Goal: Information Seeking & Learning: Compare options

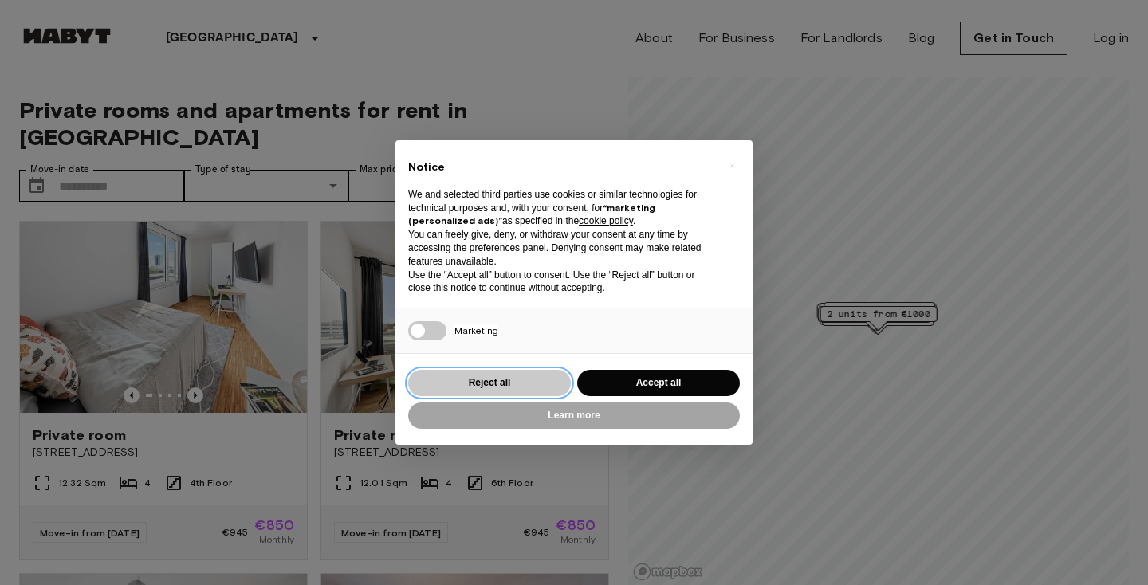
click at [494, 380] on button "Reject all" at bounding box center [489, 383] width 163 height 26
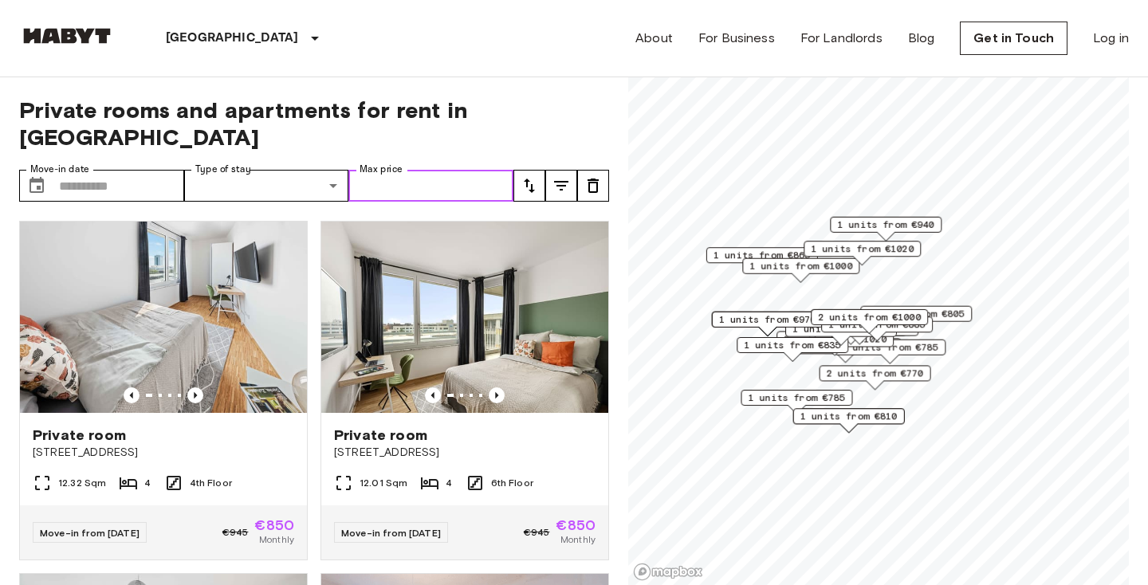
click at [445, 170] on input "Max price" at bounding box center [430, 186] width 165 height 32
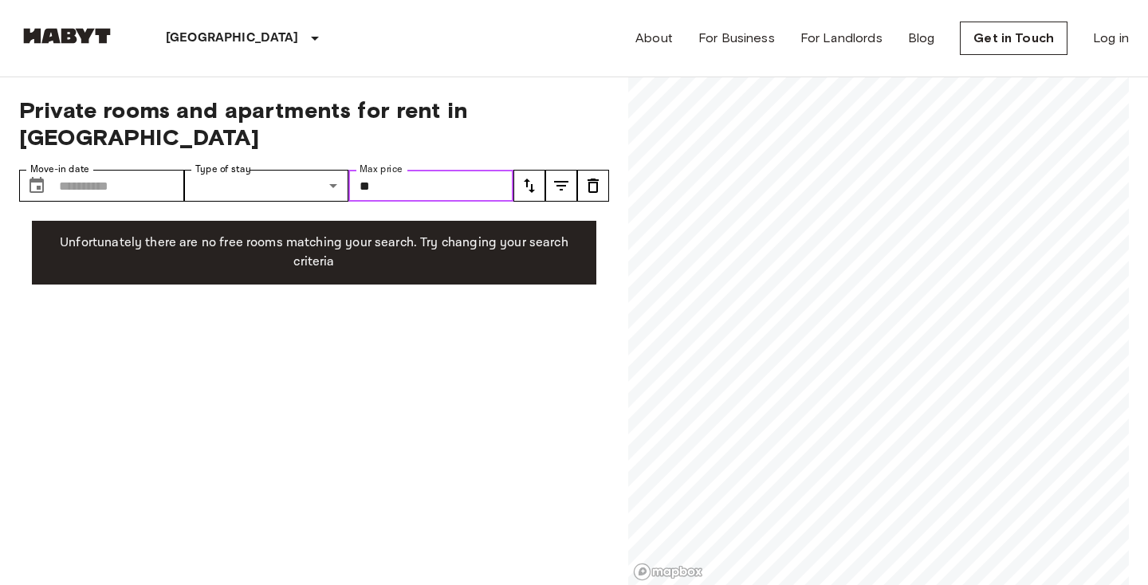
type input "*"
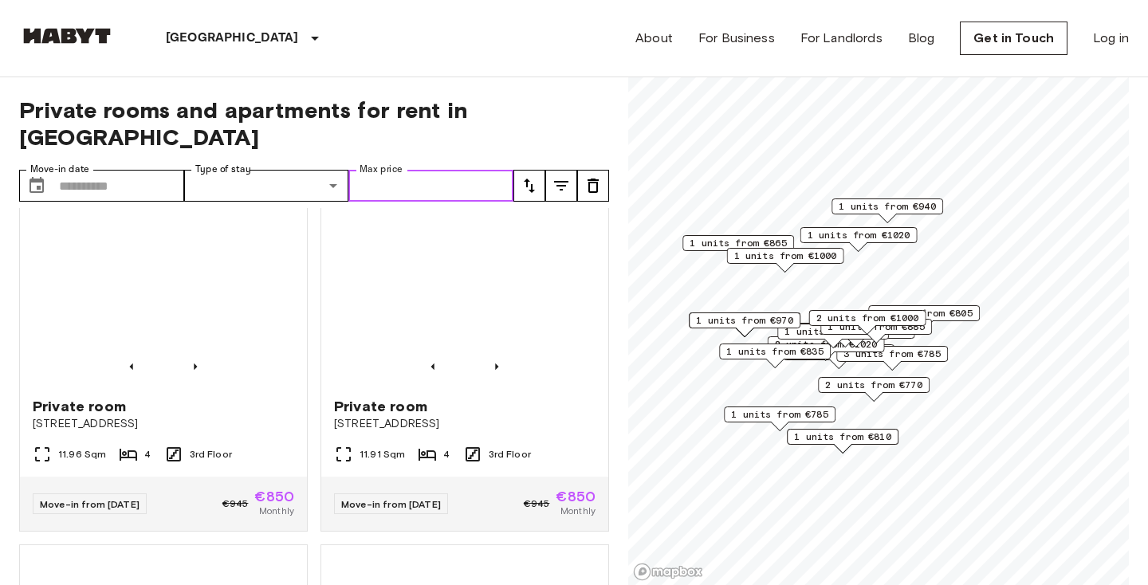
scroll to position [740, 0]
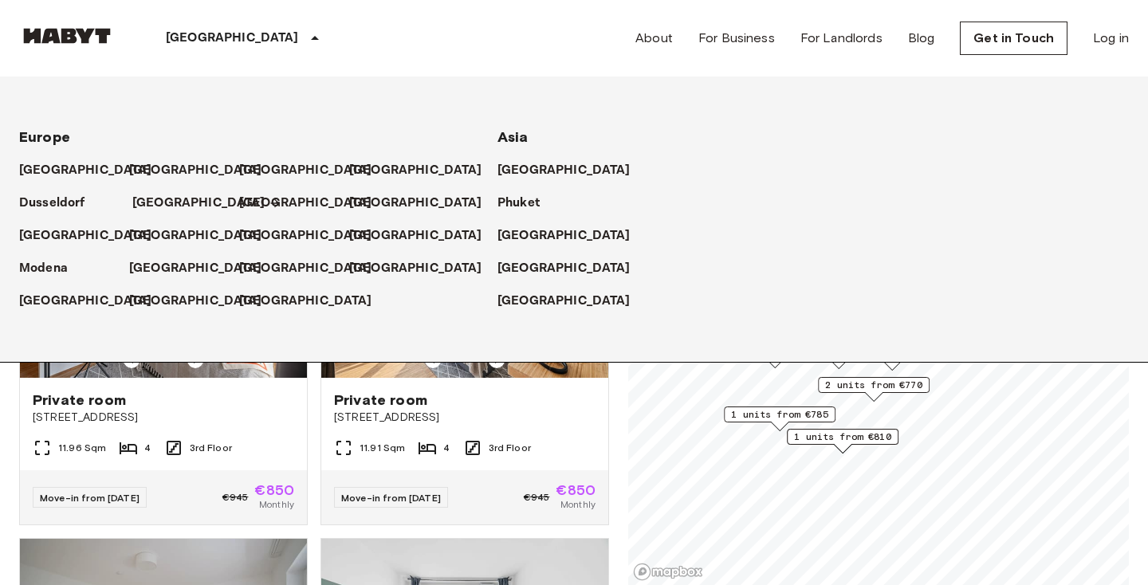
click at [152, 197] on p "[GEOGRAPHIC_DATA]" at bounding box center [198, 203] width 133 height 19
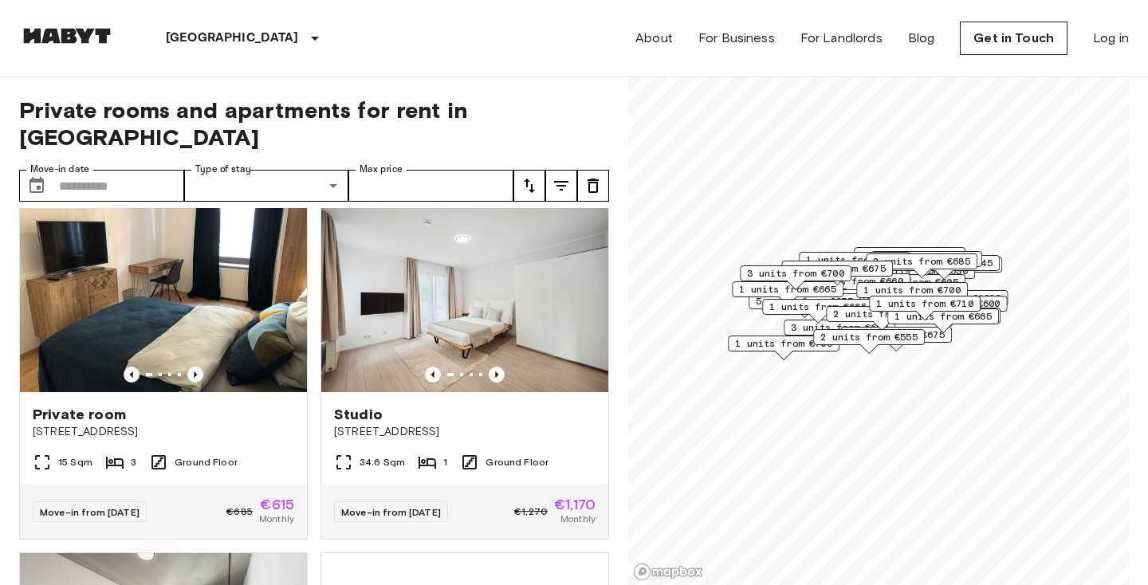
scroll to position [1071, 0]
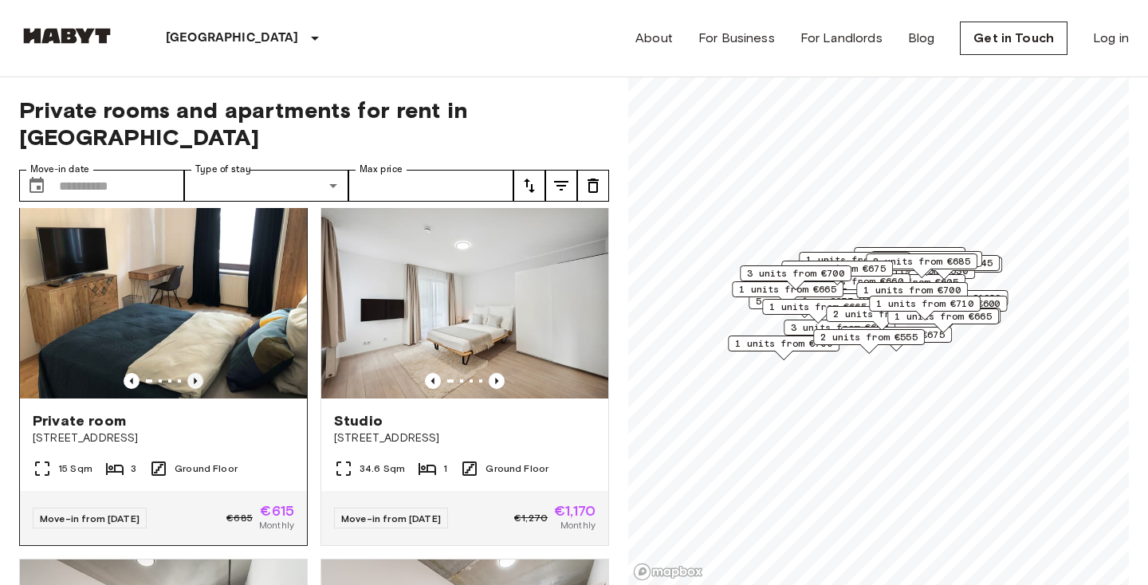
click at [195, 378] on icon "Previous image" at bounding box center [195, 381] width 3 height 6
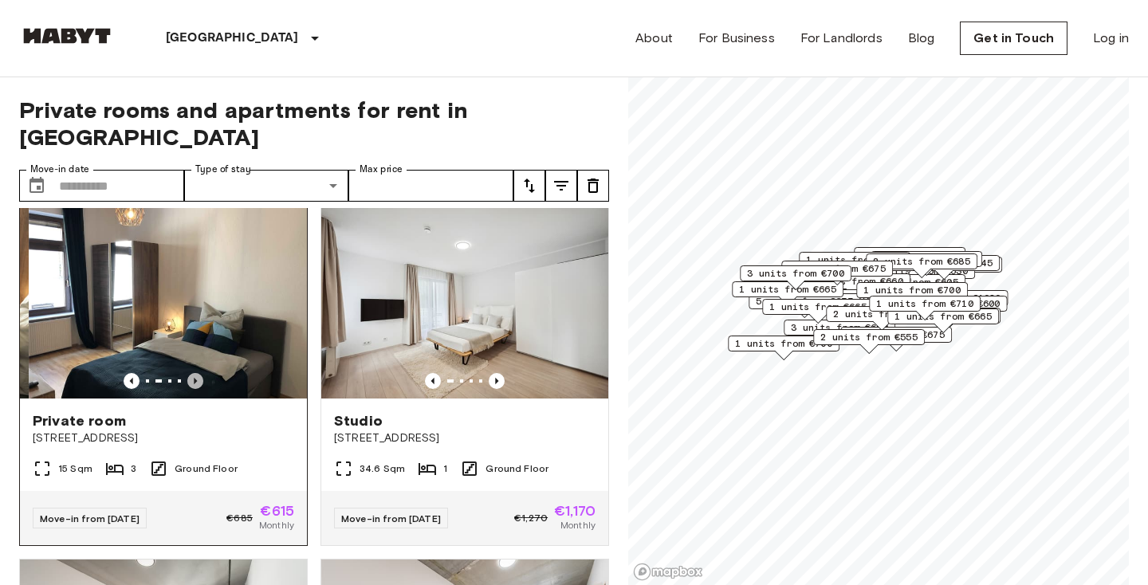
click at [195, 378] on icon "Previous image" at bounding box center [195, 381] width 3 height 6
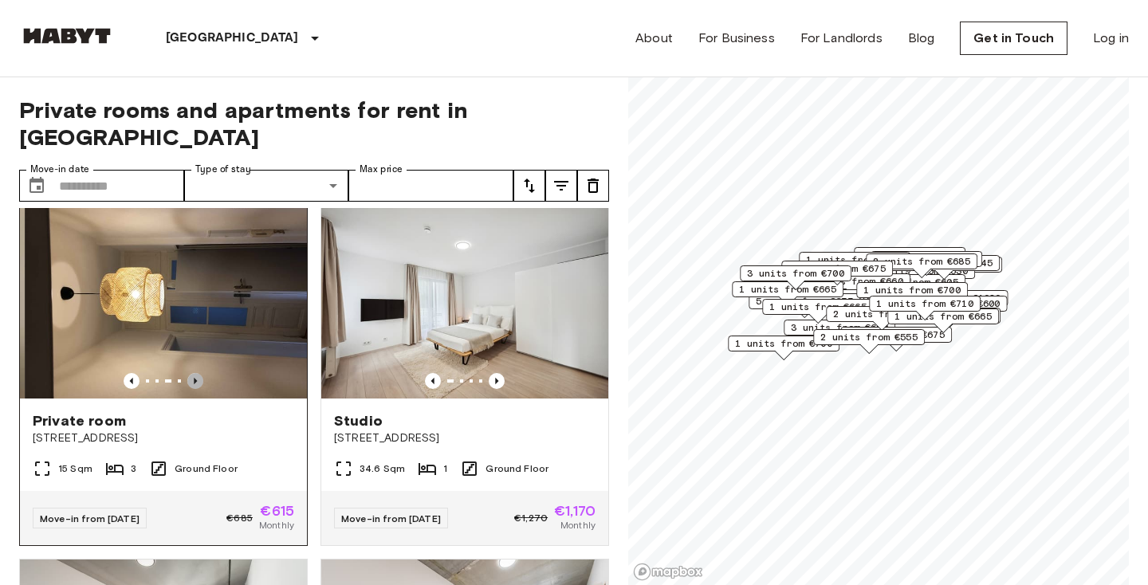
click at [195, 378] on icon "Previous image" at bounding box center [195, 381] width 3 height 6
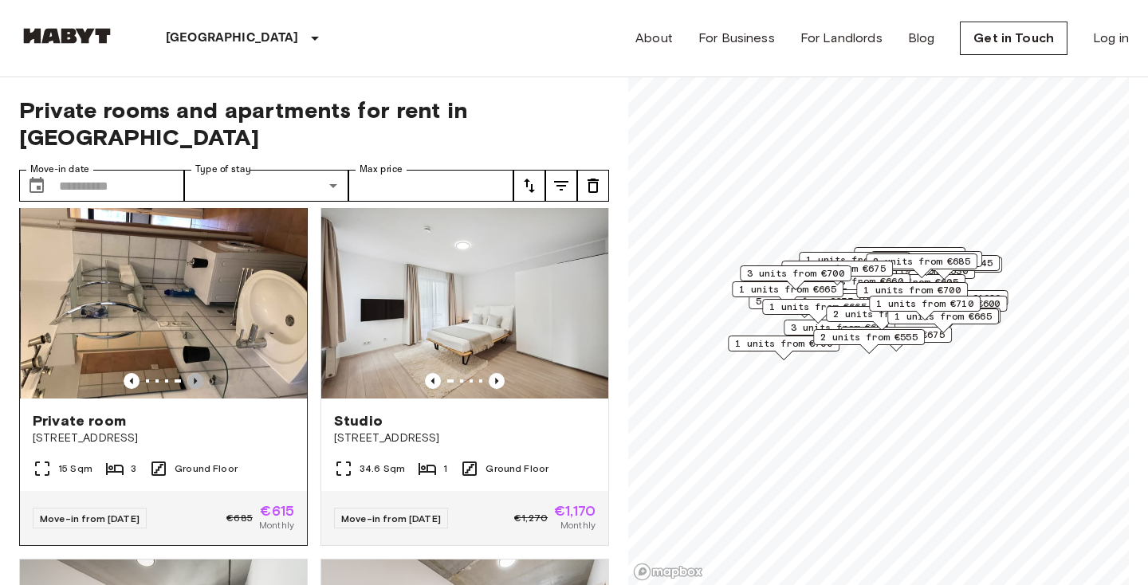
click at [195, 378] on icon "Previous image" at bounding box center [195, 381] width 3 height 6
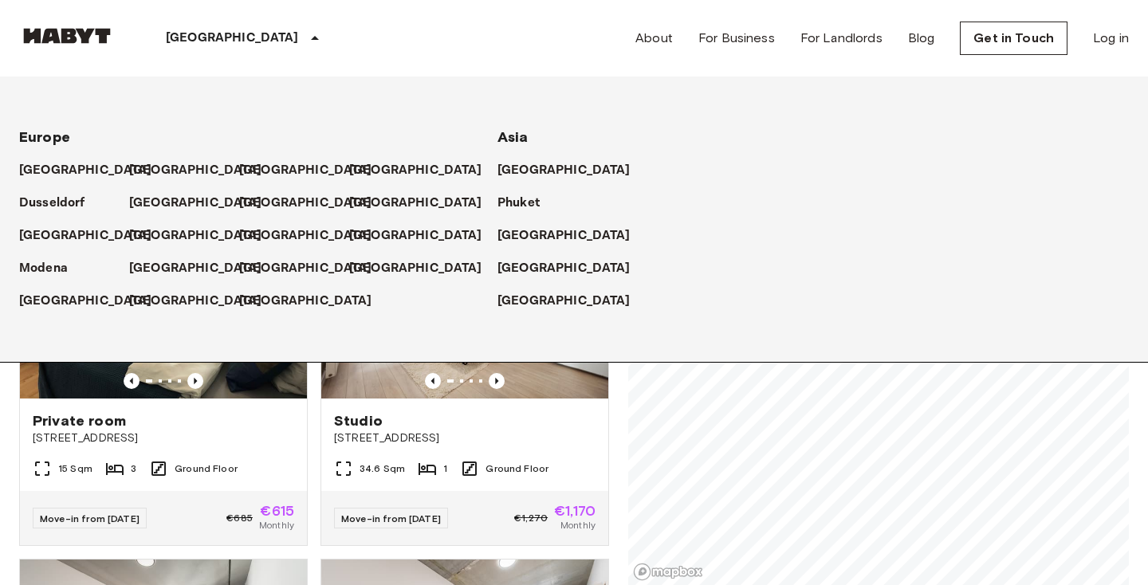
click at [305, 38] on icon at bounding box center [314, 38] width 19 height 19
click at [148, 168] on p "[GEOGRAPHIC_DATA]" at bounding box center [198, 170] width 133 height 19
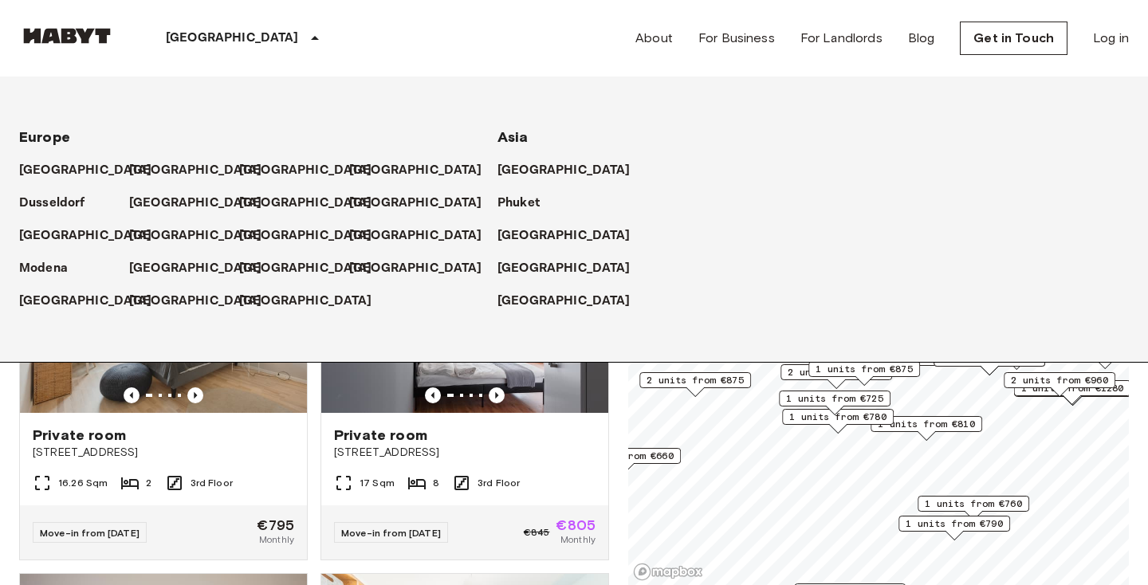
click at [305, 36] on icon at bounding box center [314, 38] width 19 height 19
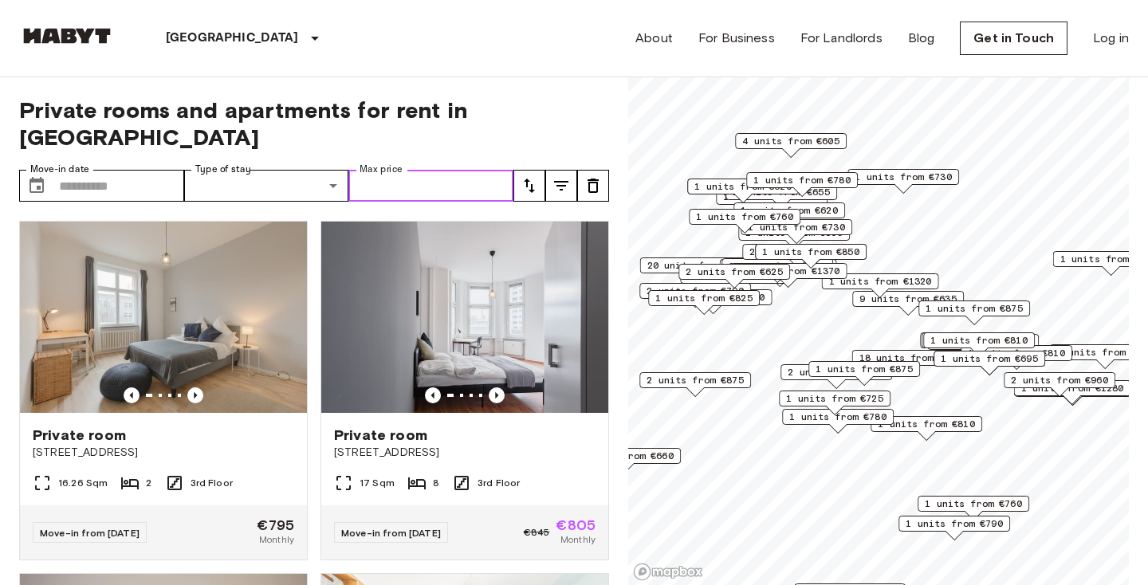
click at [386, 170] on input "Max price" at bounding box center [430, 186] width 165 height 32
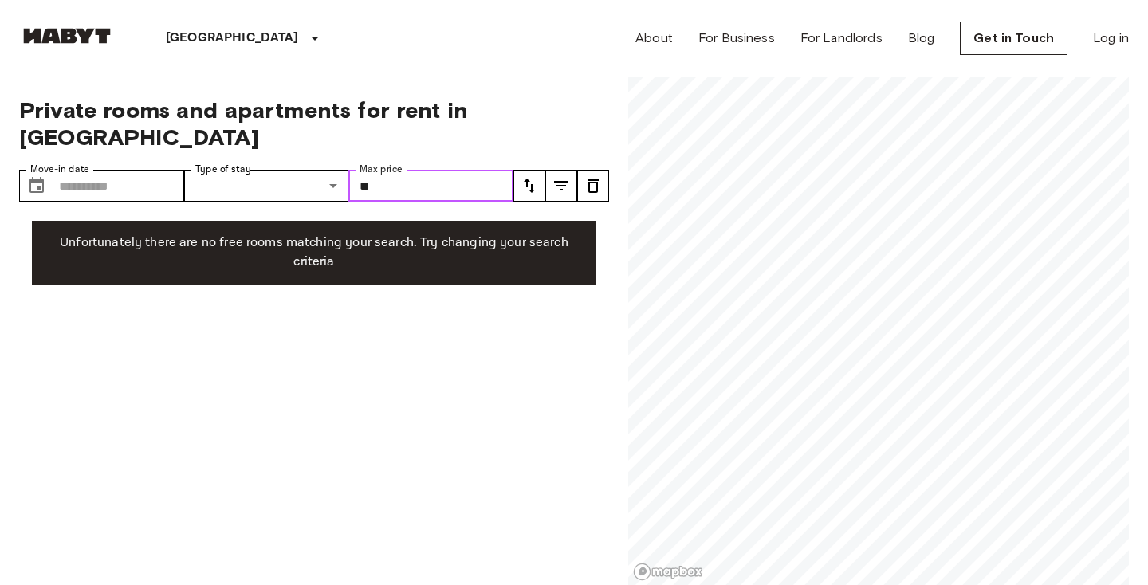
type input "*"
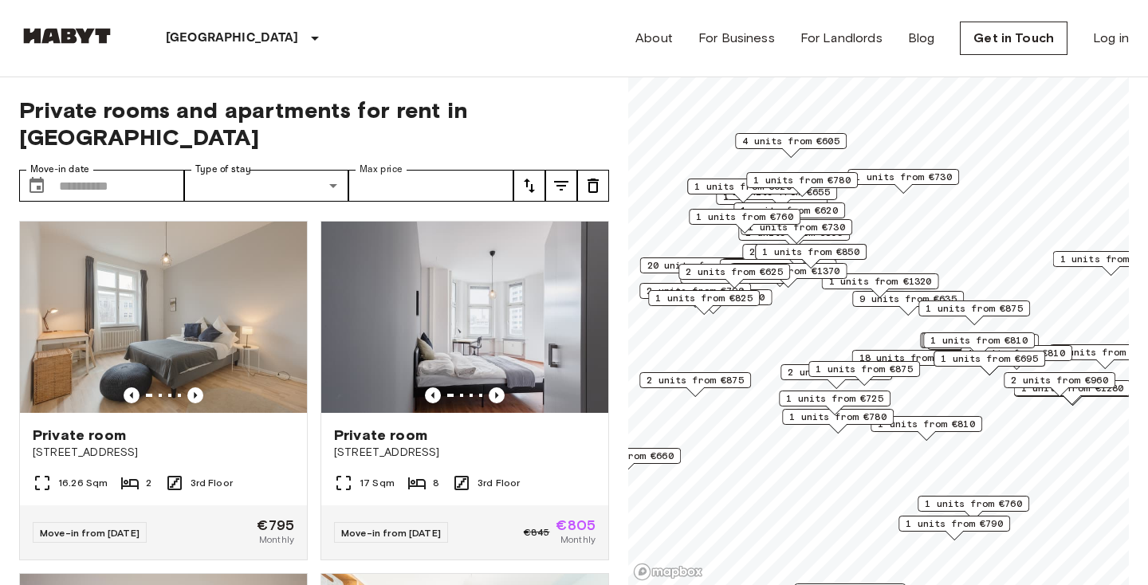
click at [539, 170] on button "tune" at bounding box center [529, 186] width 32 height 32
click at [554, 211] on li "Lowest price" at bounding box center [592, 217] width 159 height 29
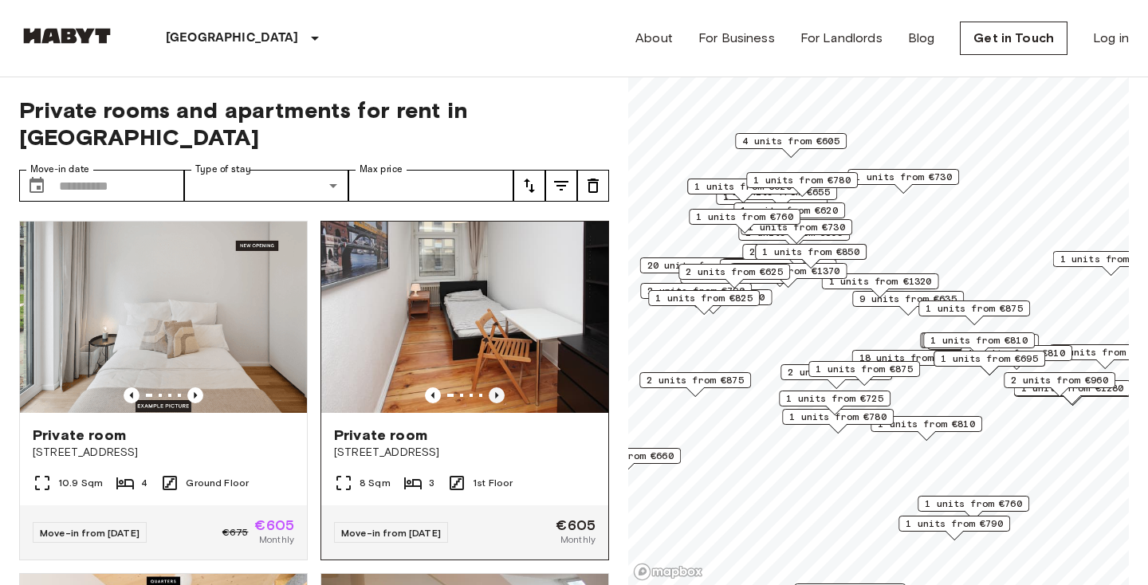
click at [489, 387] on icon "Previous image" at bounding box center [496, 395] width 16 height 16
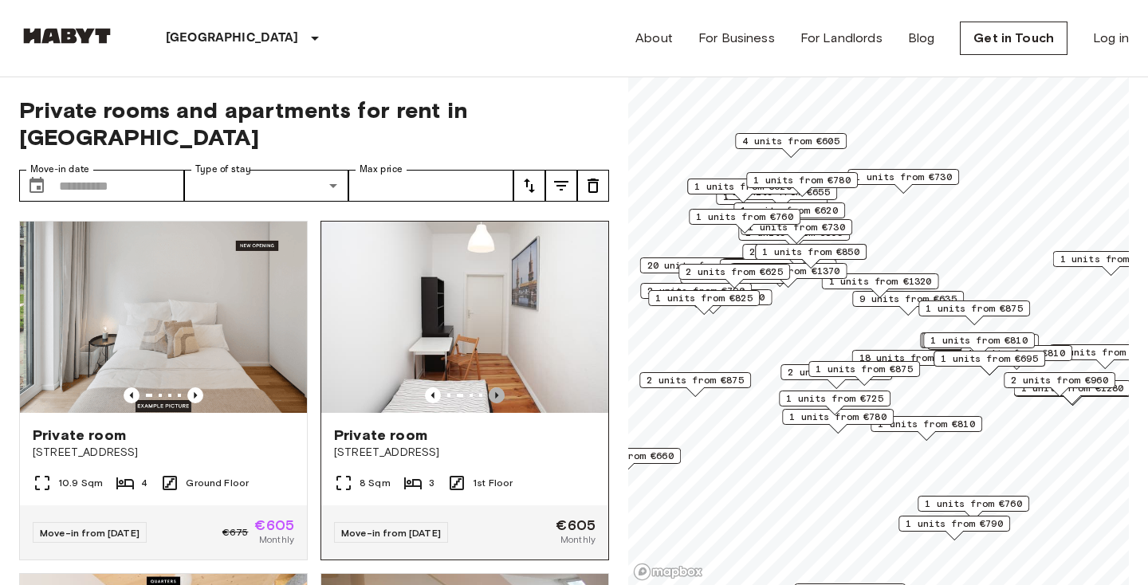
click at [489, 387] on icon "Previous image" at bounding box center [496, 395] width 16 height 16
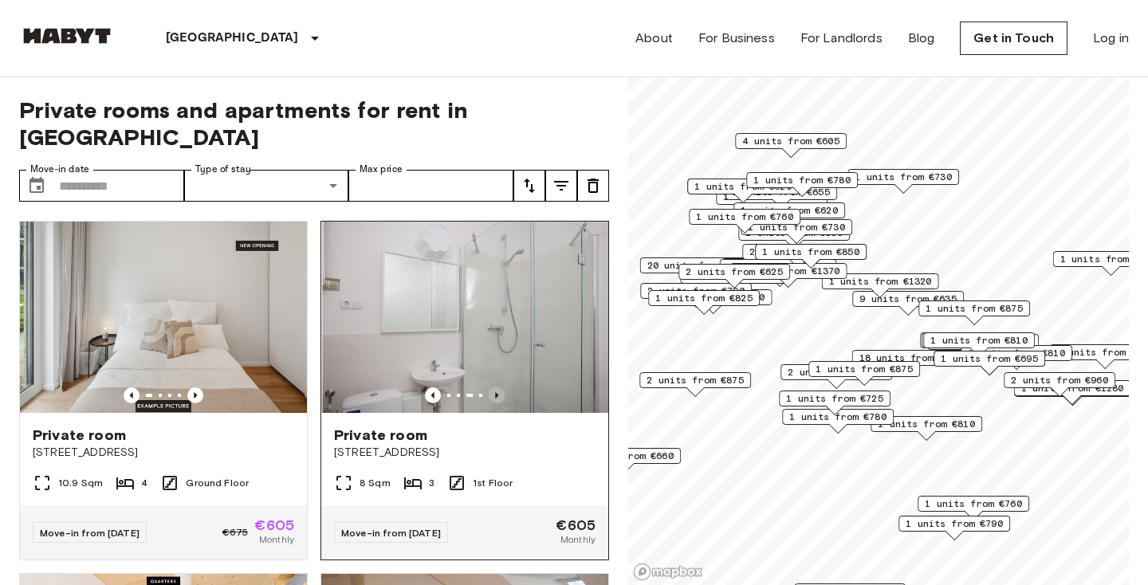
click at [489, 387] on icon "Previous image" at bounding box center [496, 395] width 16 height 16
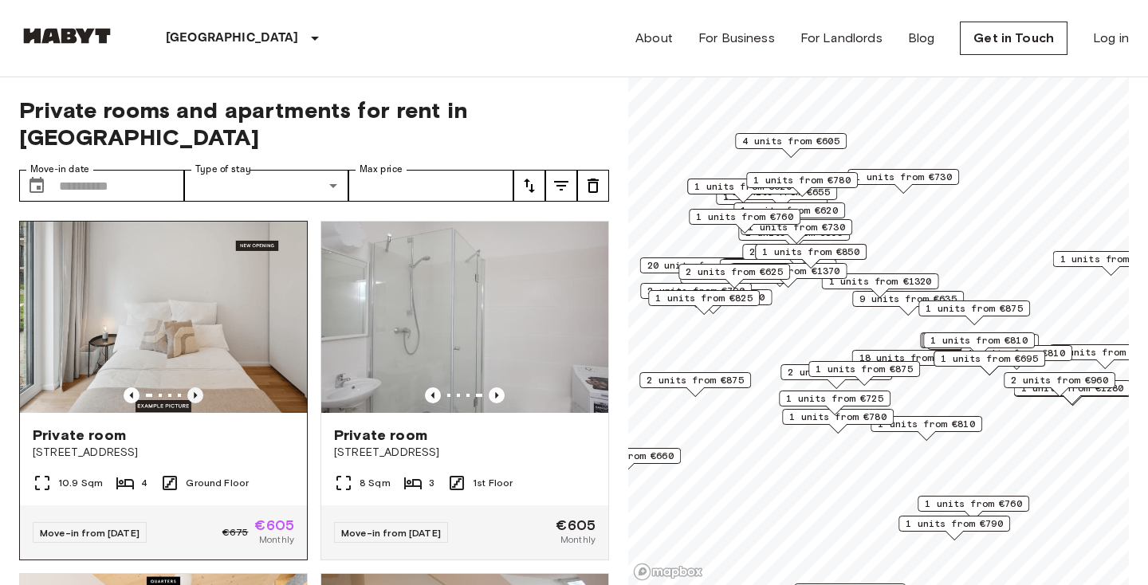
click at [194, 387] on icon "Previous image" at bounding box center [195, 395] width 16 height 16
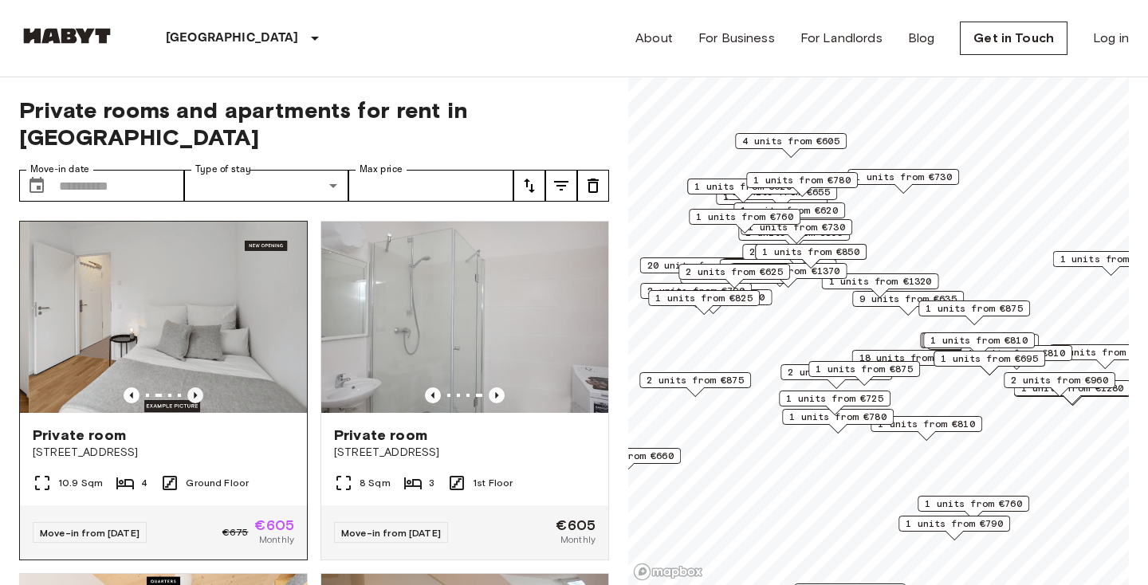
click at [194, 387] on icon "Previous image" at bounding box center [195, 395] width 16 height 16
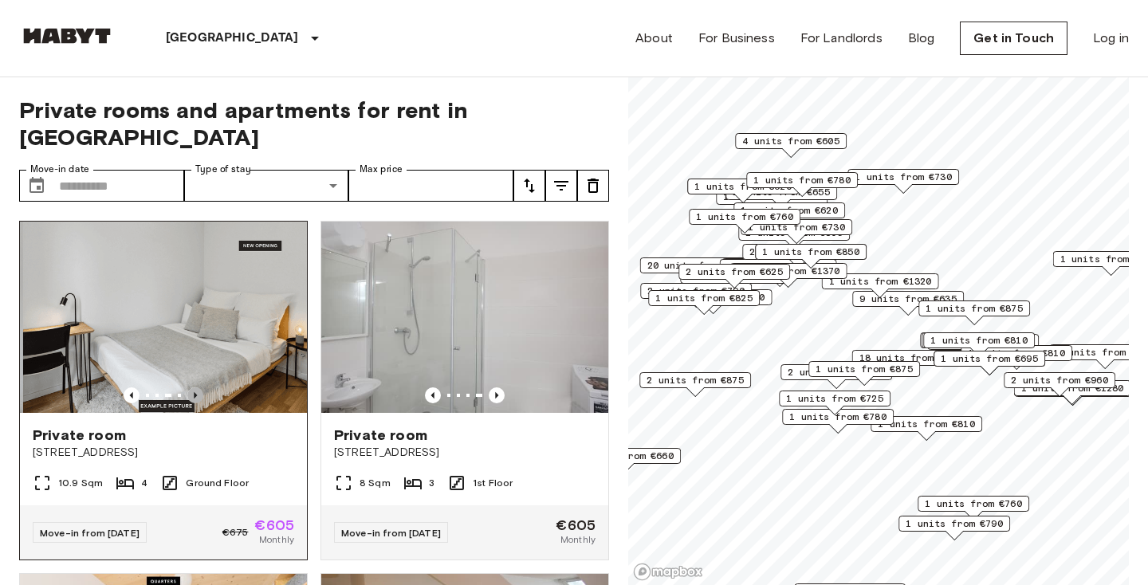
click at [194, 387] on icon "Previous image" at bounding box center [195, 395] width 16 height 16
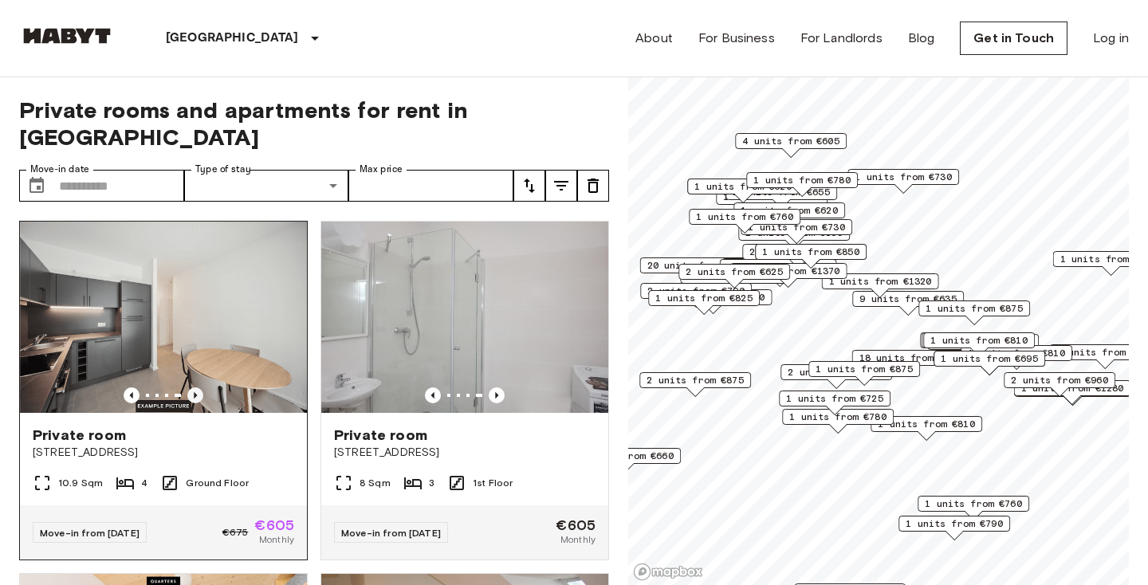
click at [194, 387] on icon "Previous image" at bounding box center [195, 395] width 16 height 16
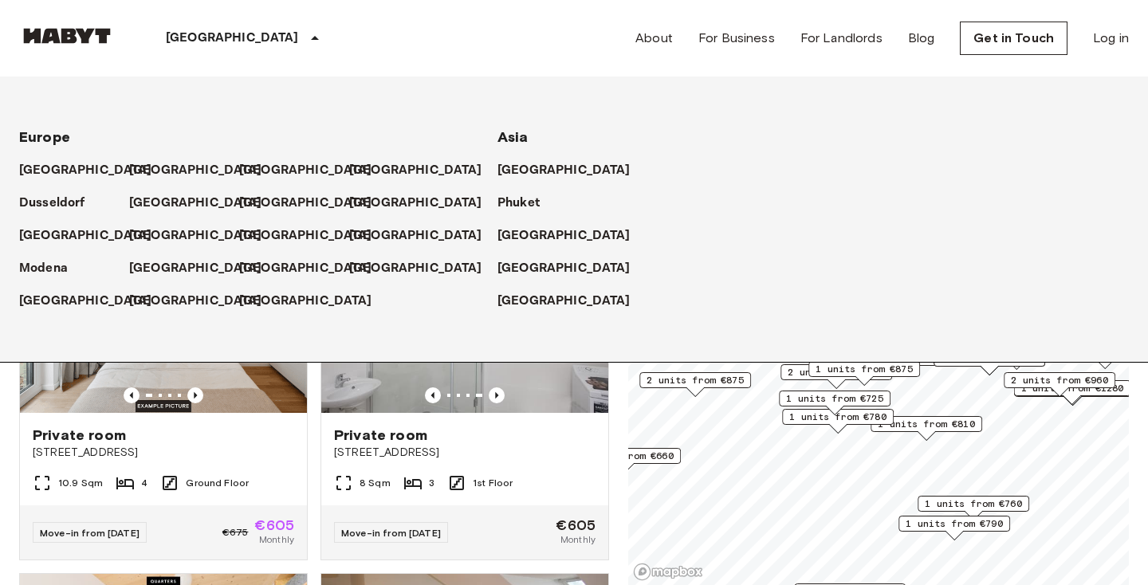
click at [311, 37] on icon at bounding box center [315, 38] width 8 height 4
click at [157, 271] on p "[GEOGRAPHIC_DATA]" at bounding box center [198, 268] width 133 height 19
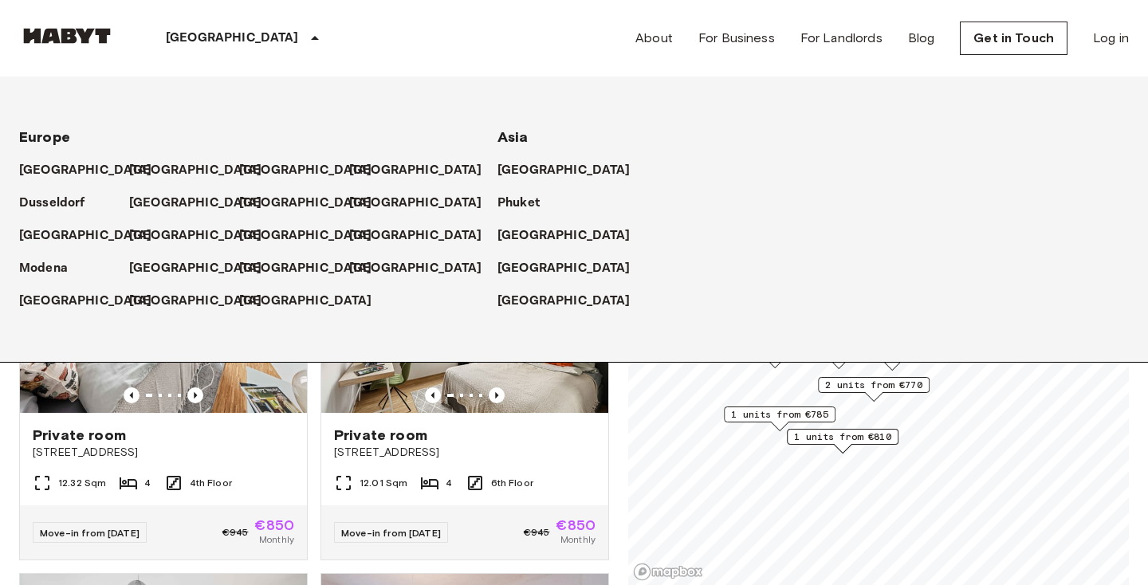
click at [305, 37] on icon at bounding box center [314, 38] width 19 height 19
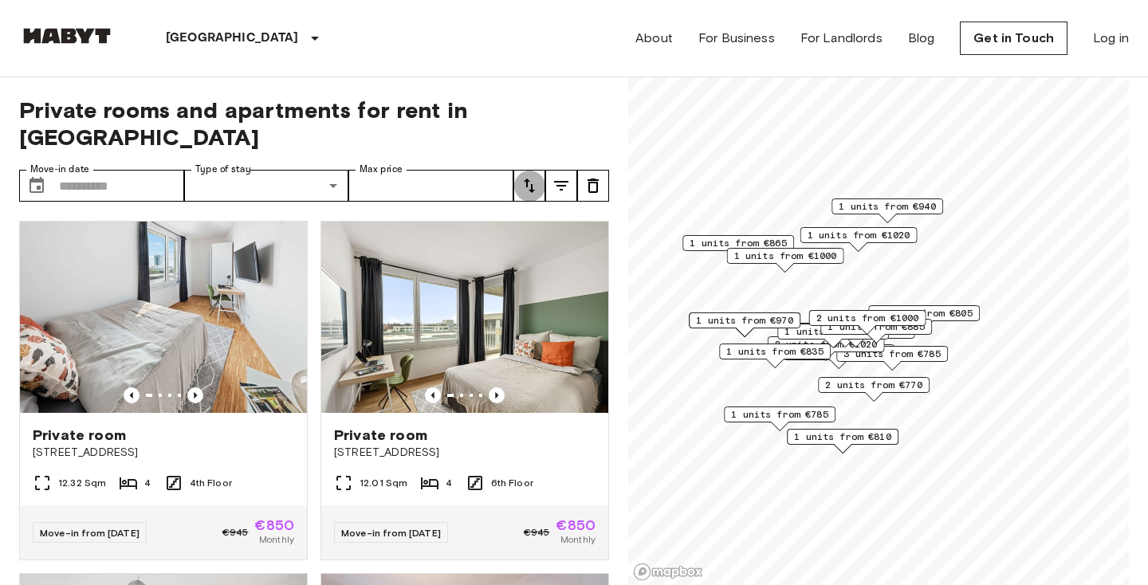
click at [523, 176] on icon "tune" at bounding box center [529, 185] width 19 height 19
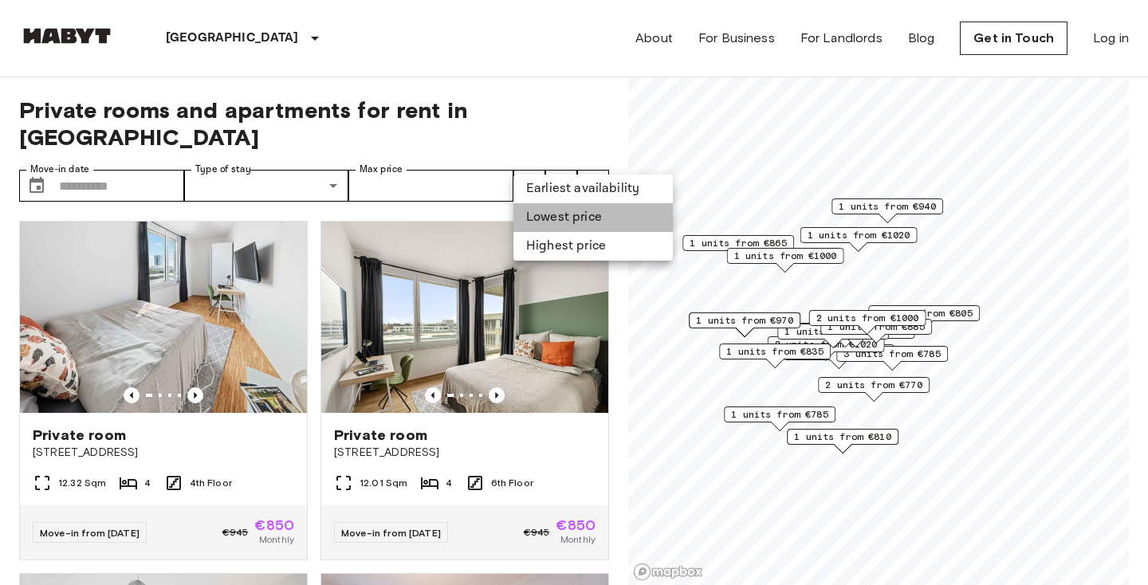
click at [540, 212] on li "Lowest price" at bounding box center [592, 217] width 159 height 29
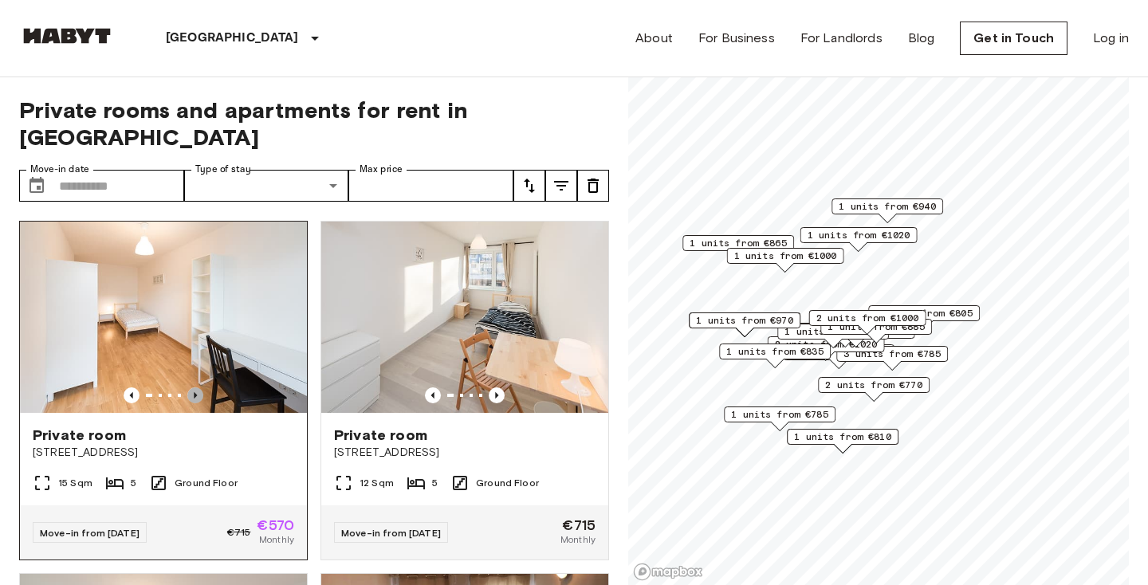
click at [194, 392] on icon "Previous image" at bounding box center [195, 395] width 3 height 6
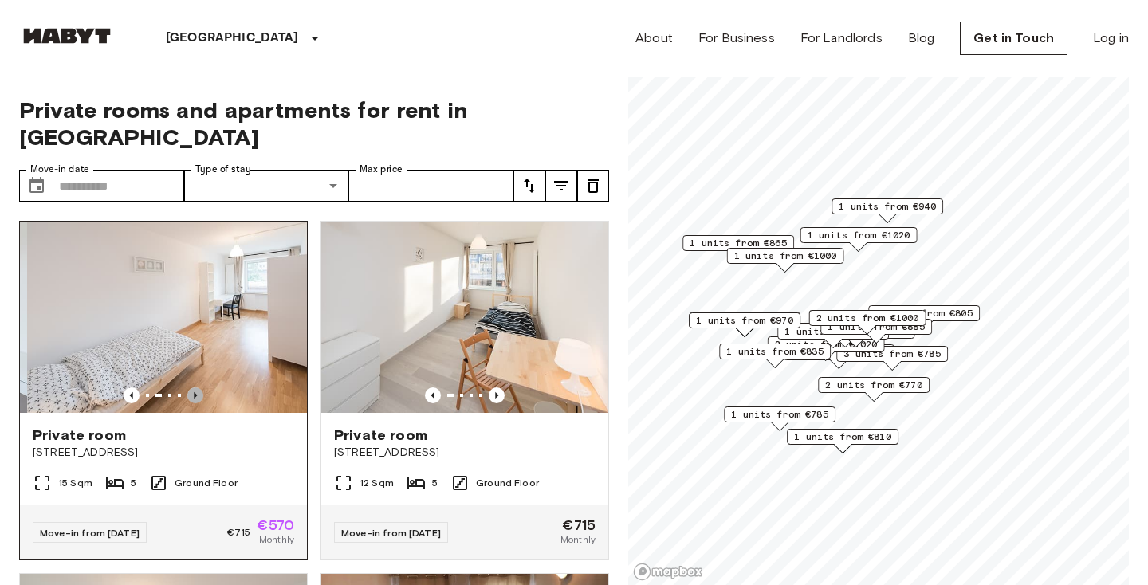
click at [194, 392] on icon "Previous image" at bounding box center [195, 395] width 3 height 6
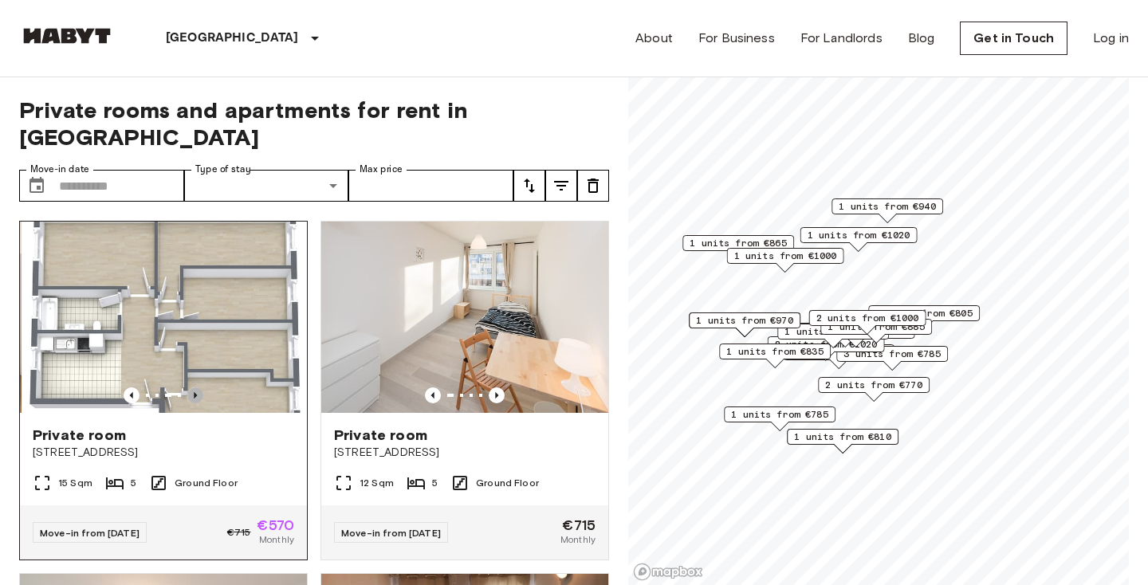
click at [194, 392] on icon "Previous image" at bounding box center [195, 395] width 3 height 6
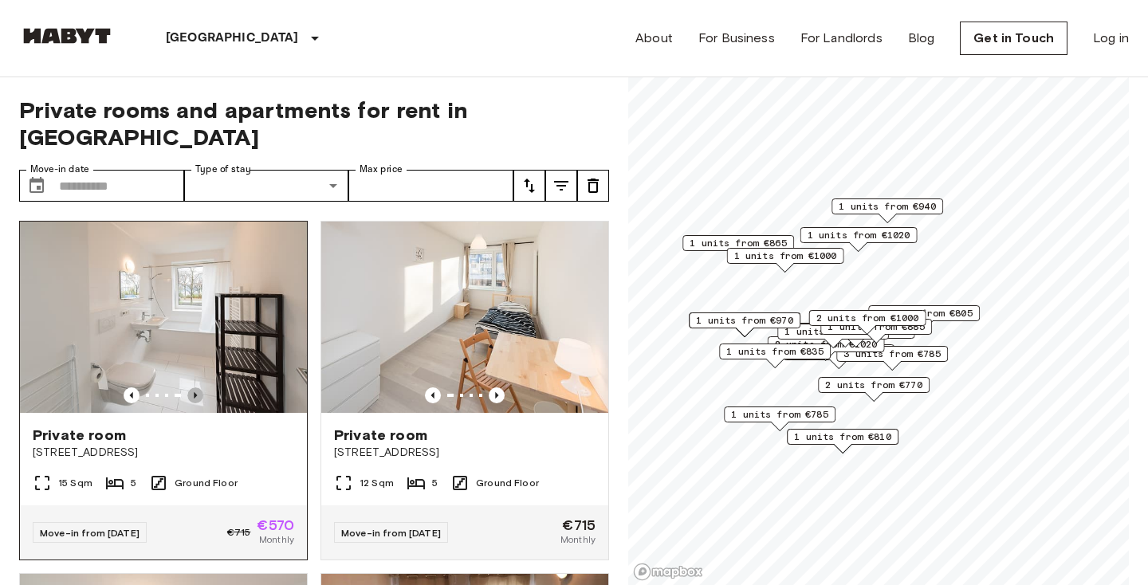
click at [194, 392] on icon "Previous image" at bounding box center [195, 395] width 3 height 6
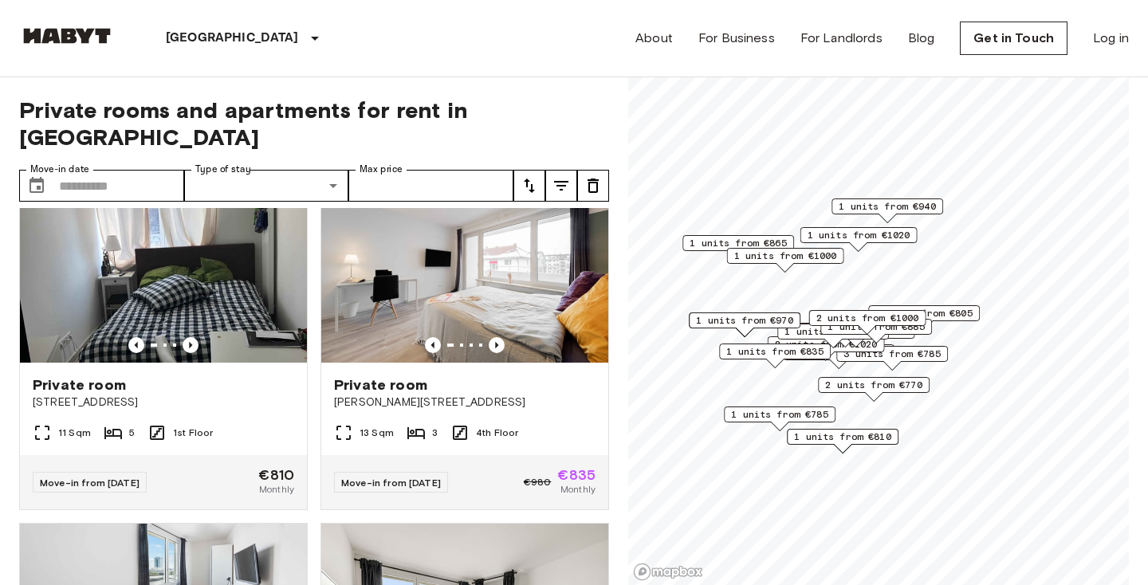
scroll to position [1808, 0]
